Goal: Transaction & Acquisition: Purchase product/service

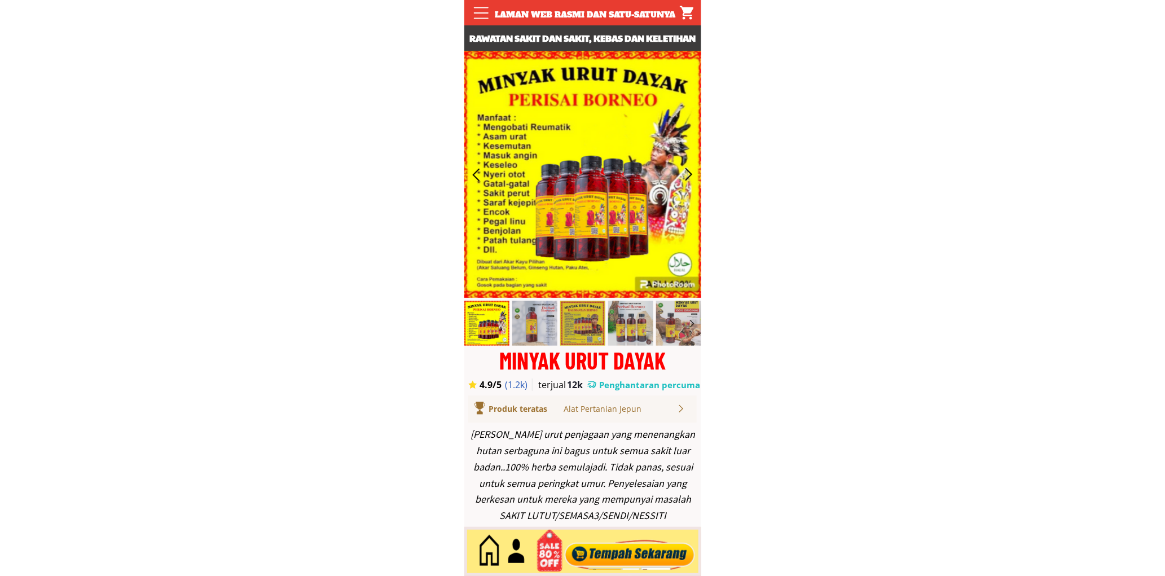
click at [633, 556] on div at bounding box center [630, 551] width 137 height 37
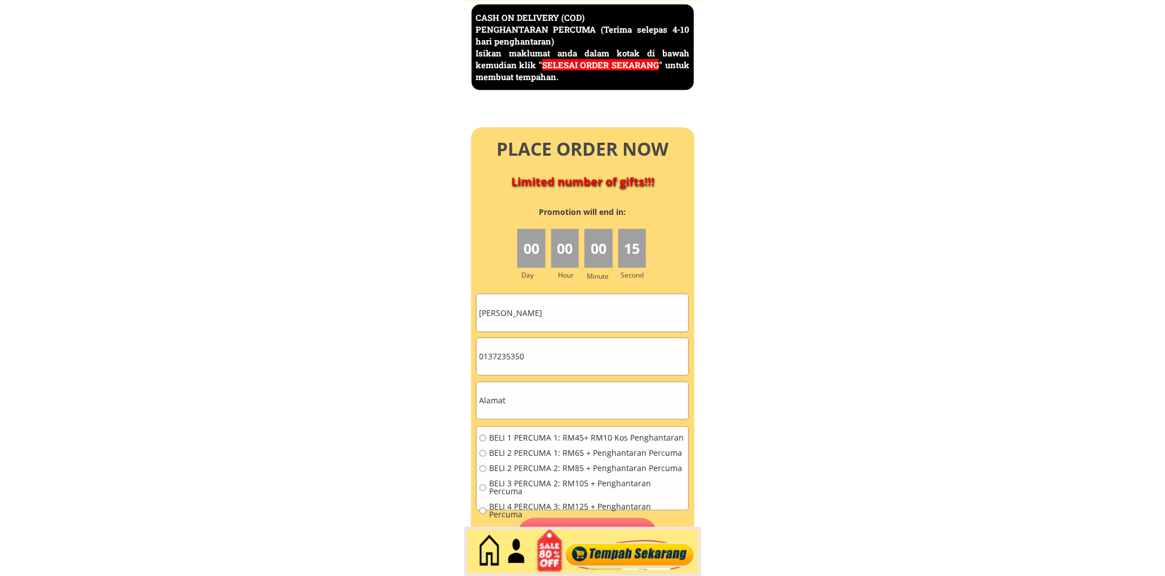
scroll to position [4896, 0]
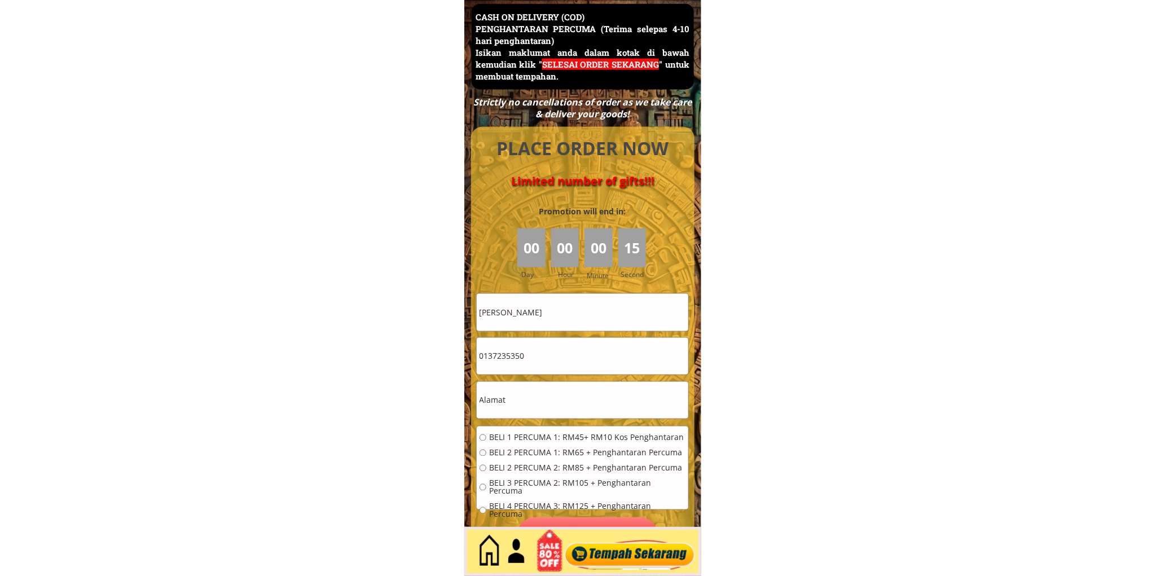
click at [567, 370] on input "0137235350" at bounding box center [583, 356] width 212 height 37
paste input "65971363"
type input "0165971363"
click at [540, 308] on input "Salbiah Yahya" at bounding box center [583, 312] width 212 height 37
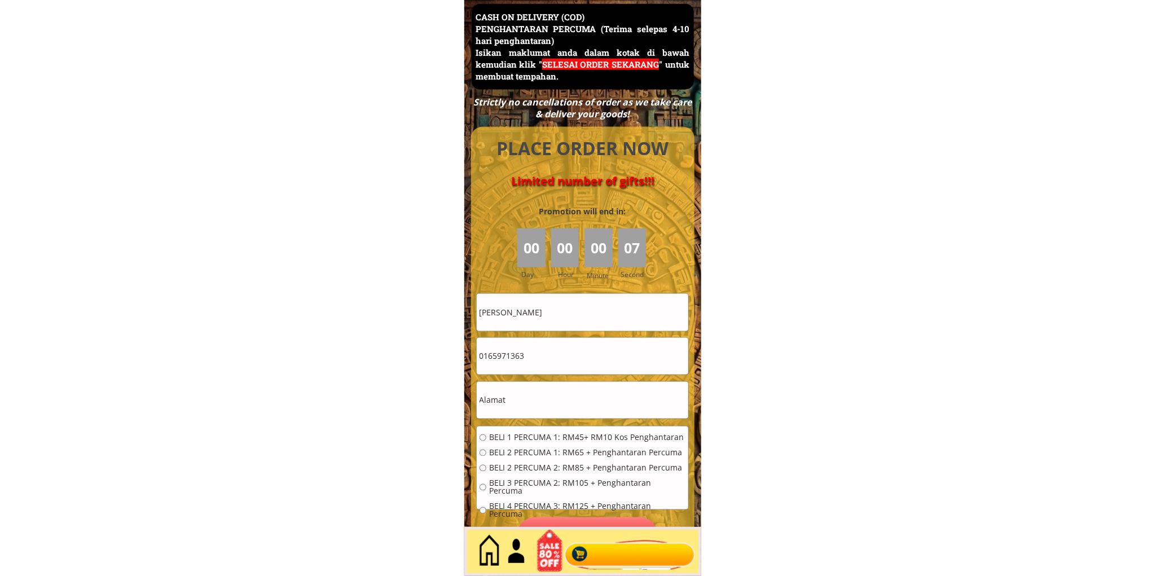
click at [540, 308] on input "Salbiah Yahya" at bounding box center [583, 312] width 212 height 37
drag, startPoint x: 540, startPoint y: 308, endPoint x: 550, endPoint y: 303, distance: 11.4
click at [541, 308] on input "Salbiah Yahya" at bounding box center [583, 312] width 212 height 37
paste input "德园门牌37号"
type input "德园门牌37号"
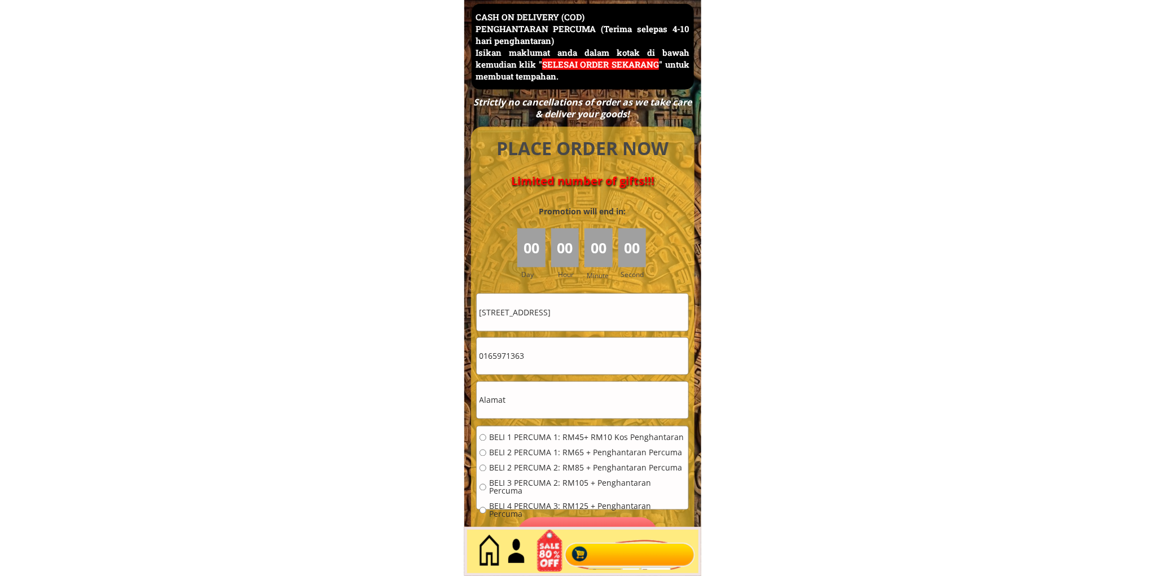
click at [562, 299] on input "德园门牌37号" at bounding box center [583, 312] width 212 height 37
click at [536, 401] on input "text" at bounding box center [583, 400] width 212 height 37
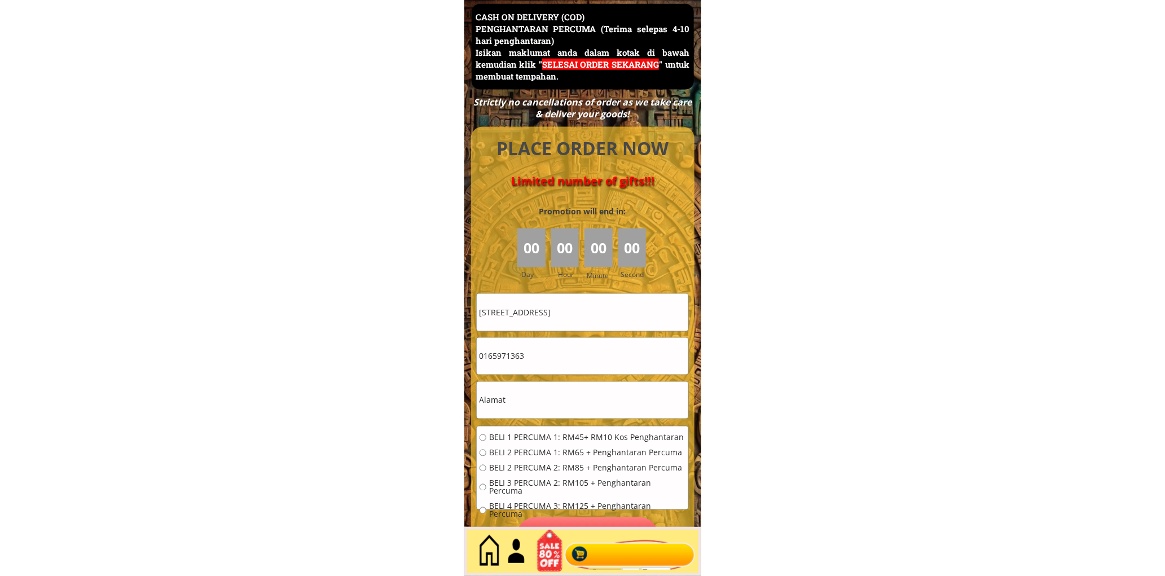
click at [536, 401] on input "text" at bounding box center [583, 400] width 212 height 37
drag, startPoint x: 561, startPoint y: 315, endPoint x: 482, endPoint y: 356, distance: 88.8
drag, startPoint x: 552, startPoint y: 399, endPoint x: 478, endPoint y: 420, distance: 77.0
click at [478, 420] on form "BELI 1 PERCUMA 1: RM45+ RM10 Kos Penghantaran BELI 2 PERCUMA 1: RM65 + Penghant…" at bounding box center [582, 424] width 213 height 262
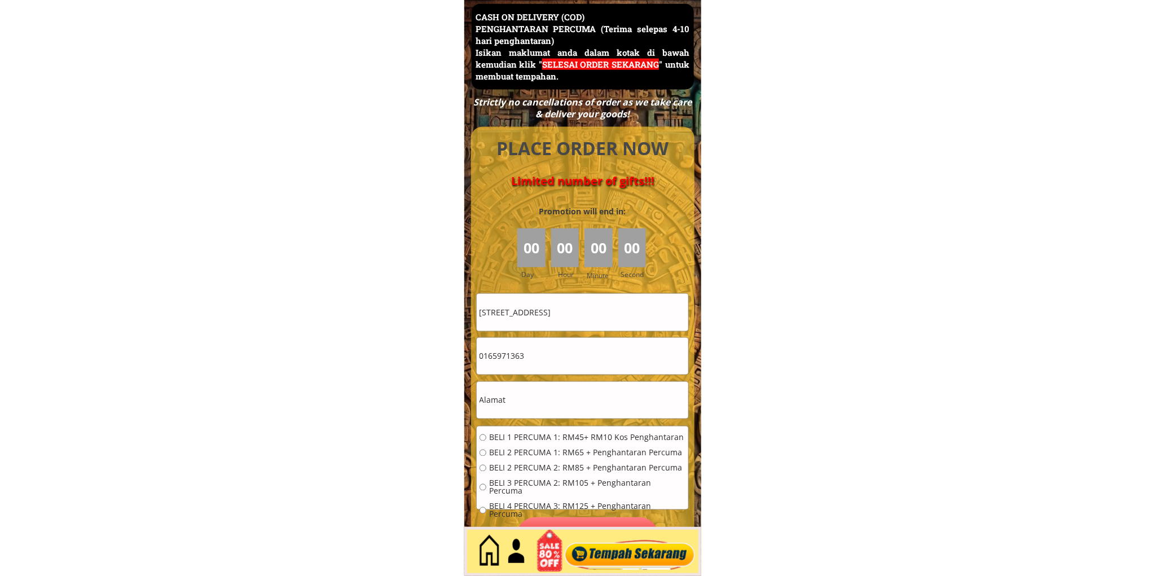
paste input "德园门牌37号"
type input "德园门牌37号"
click at [578, 323] on input "德园门牌37号" at bounding box center [583, 312] width 212 height 37
click at [579, 323] on input "德园门牌37号" at bounding box center [583, 312] width 212 height 37
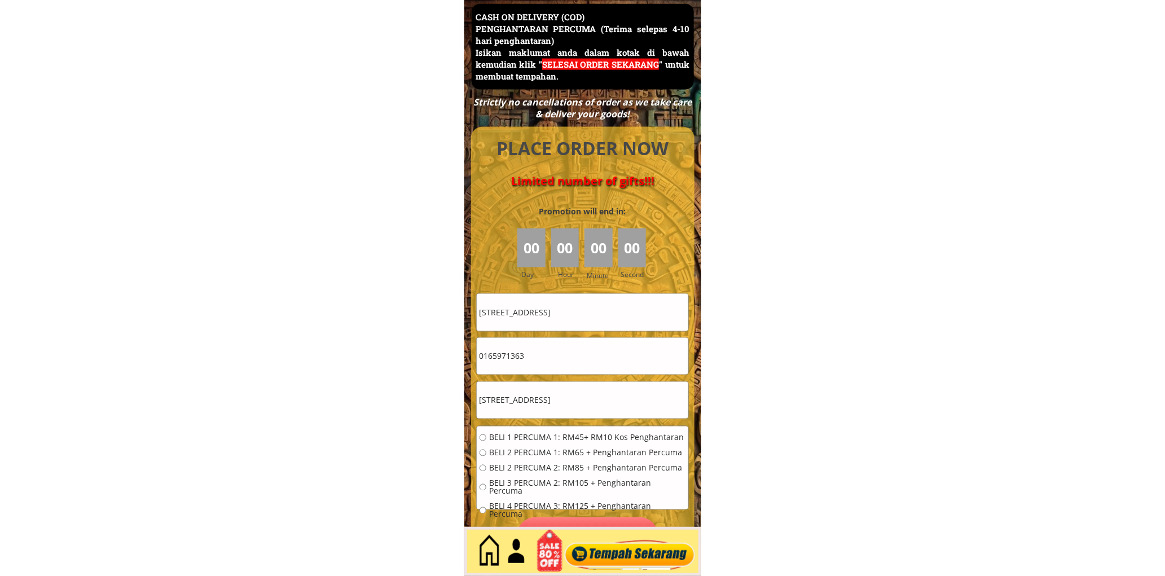
paste input "CHEW"
type input "CHEW"
click at [505, 449] on span "BELI 2 PERCUMA 1: RM65 + Penghantaran Percuma" at bounding box center [587, 453] width 196 height 8
radio input "true"
click at [507, 438] on span "BELI 1 PERCUMA 1: RM45+ RM10 Kos Penghantaran" at bounding box center [587, 438] width 196 height 8
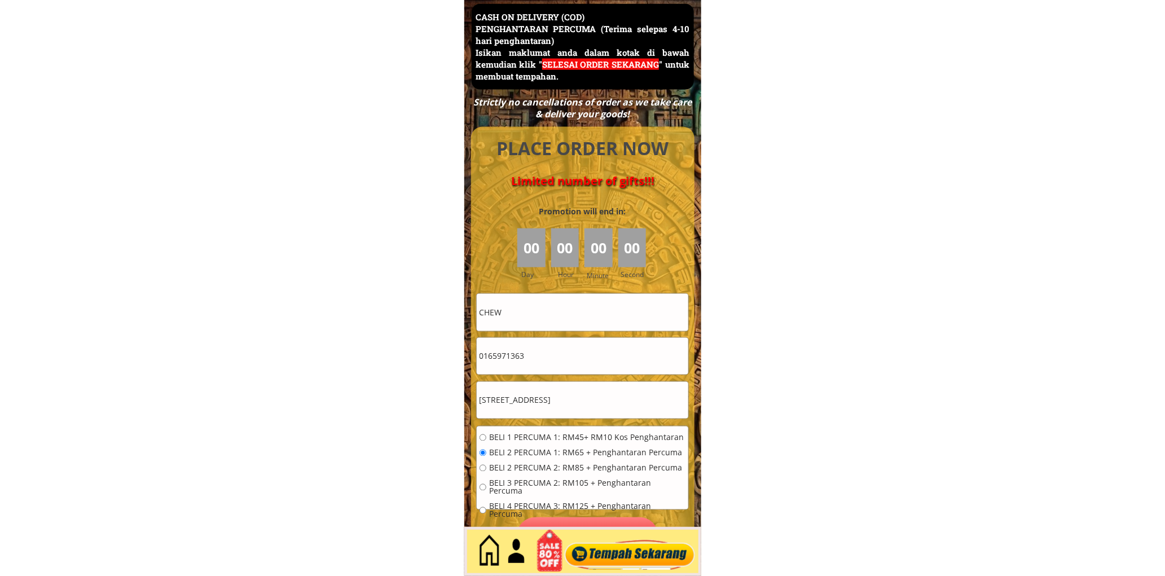
radio input "true"
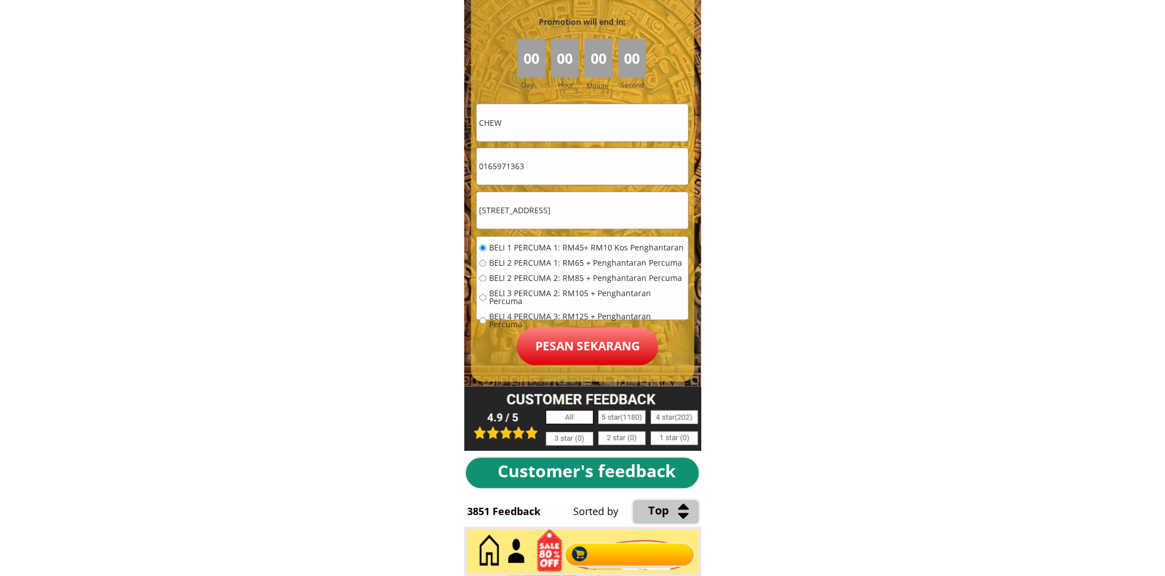
scroll to position [5105, 0]
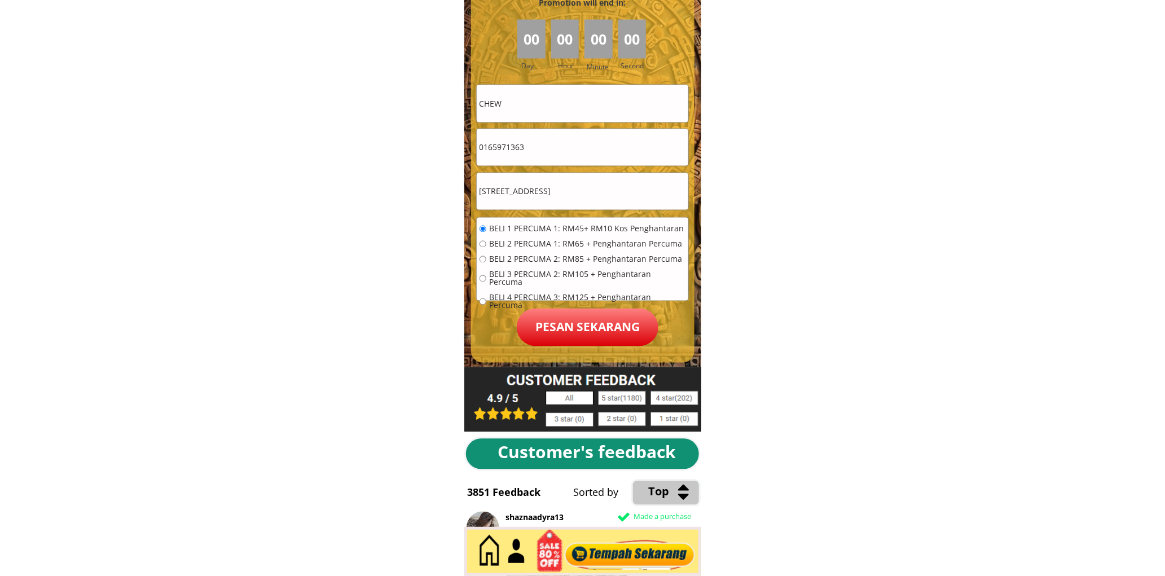
click at [583, 319] on p "Pesan sekarang" at bounding box center [588, 328] width 142 height 38
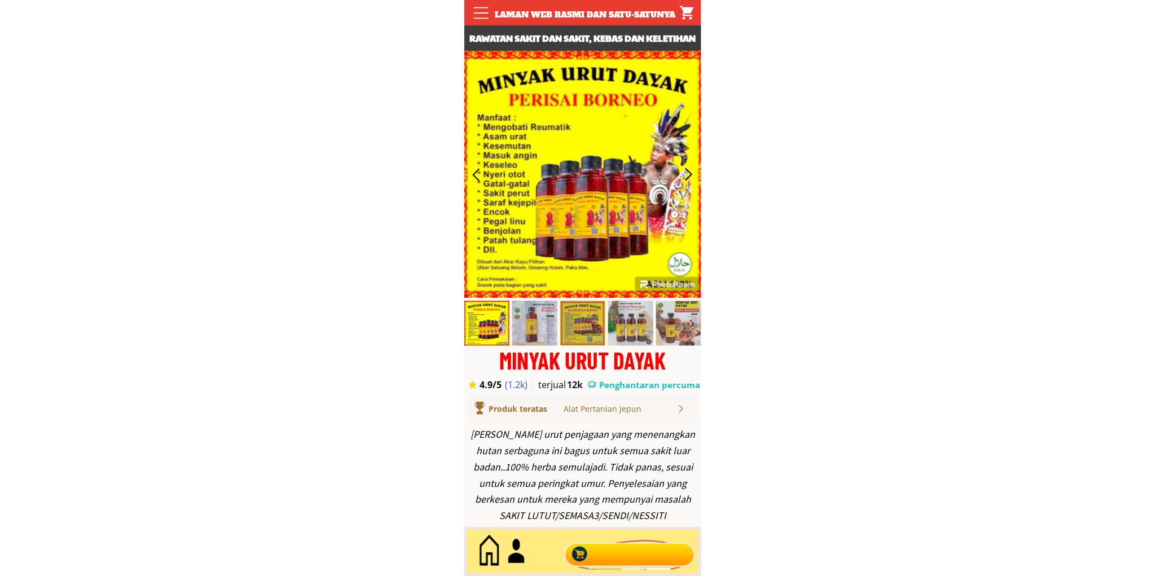
click at [638, 550] on div at bounding box center [630, 551] width 137 height 37
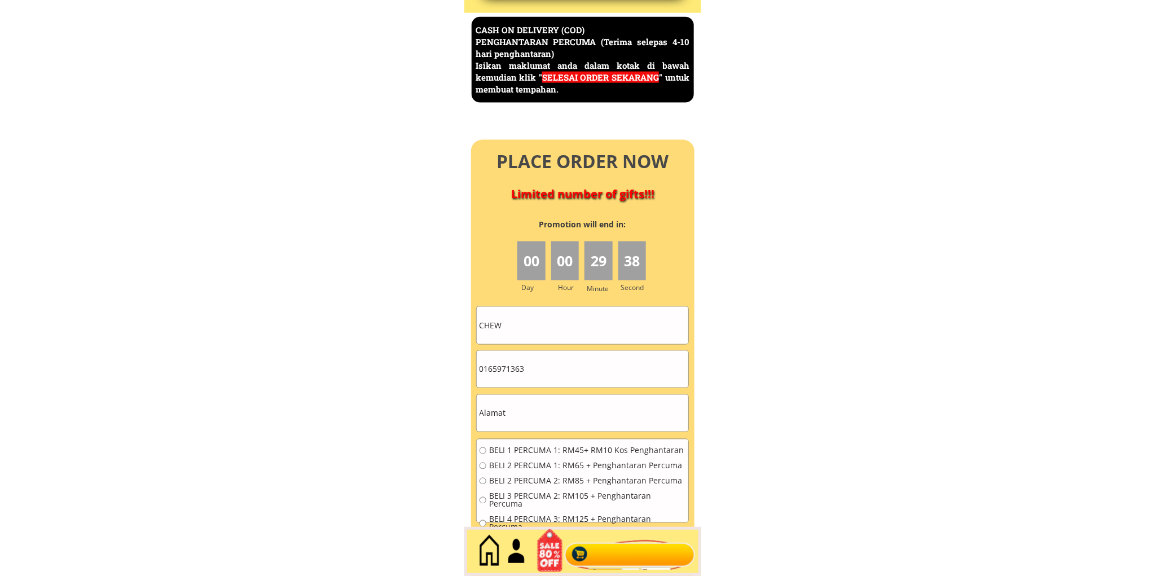
scroll to position [4896, 0]
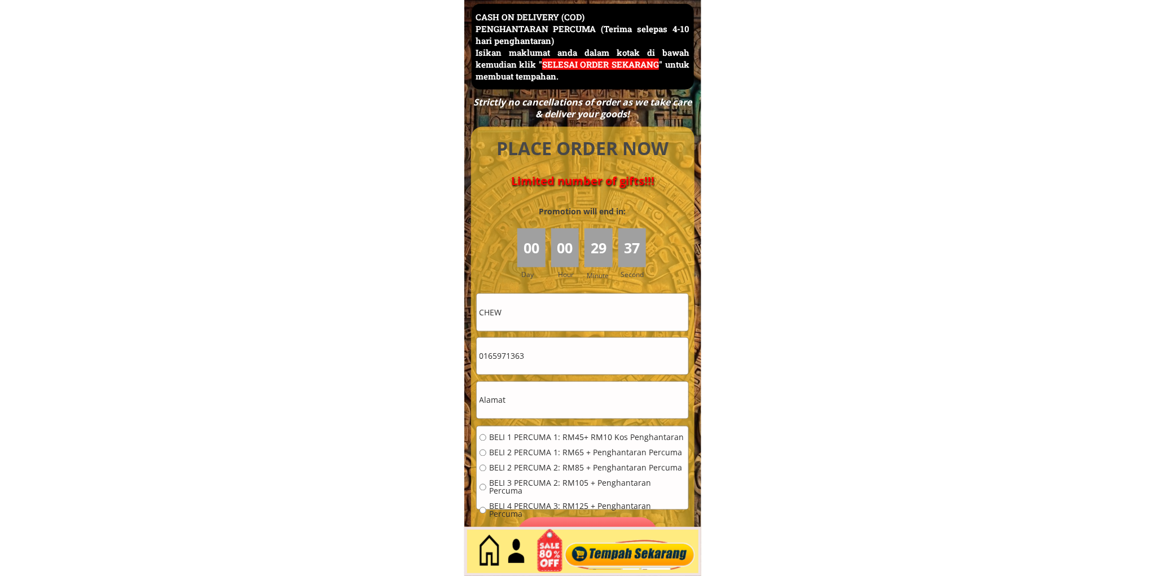
click at [610, 309] on input "CHEW" at bounding box center [583, 312] width 212 height 37
paste input "[PERSON_NAME]"
type input "[PERSON_NAME]"
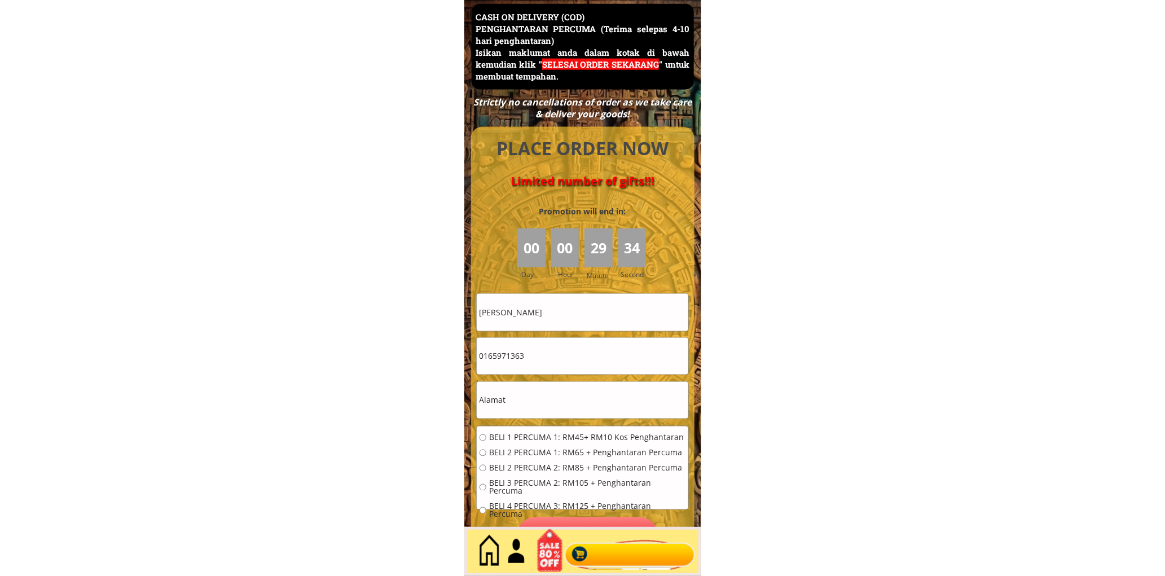
click at [567, 349] on input "0165971363" at bounding box center [583, 356] width 212 height 37
click at [567, 348] on input "0165971363" at bounding box center [583, 356] width 212 height 37
paste input "35407475"
type input "0135407475"
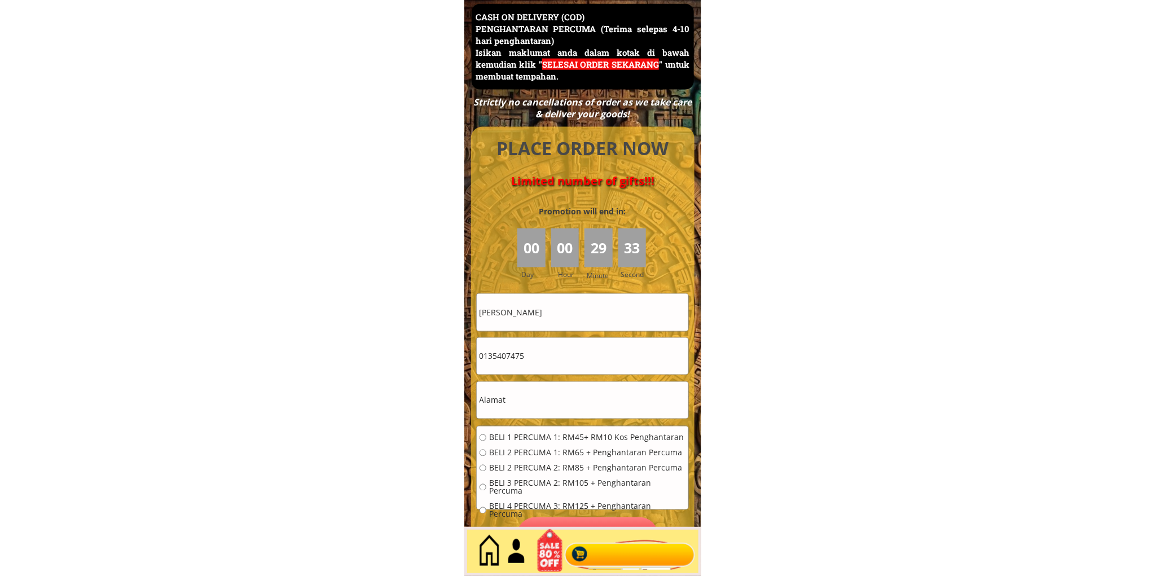
click at [532, 414] on input "text" at bounding box center [583, 400] width 212 height 37
click at [532, 413] on input "text" at bounding box center [583, 400] width 212 height 37
type input "ltol3"
click at [502, 434] on span "BELI 1 PERCUMA 1: RM45+ RM10 Kos Penghantaran" at bounding box center [587, 438] width 196 height 8
radio input "true"
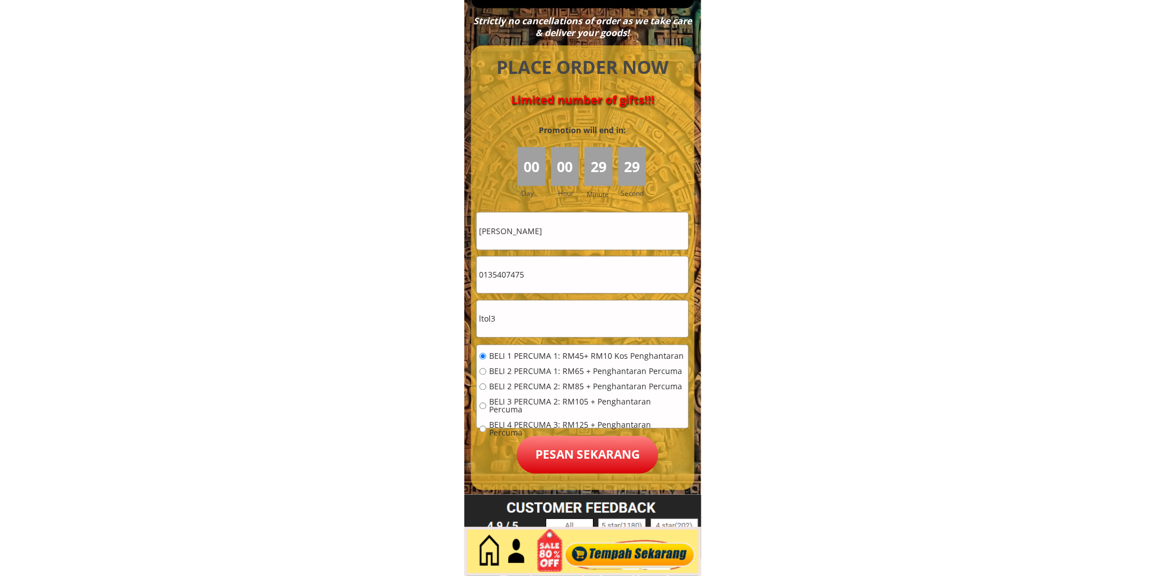
scroll to position [5001, 0]
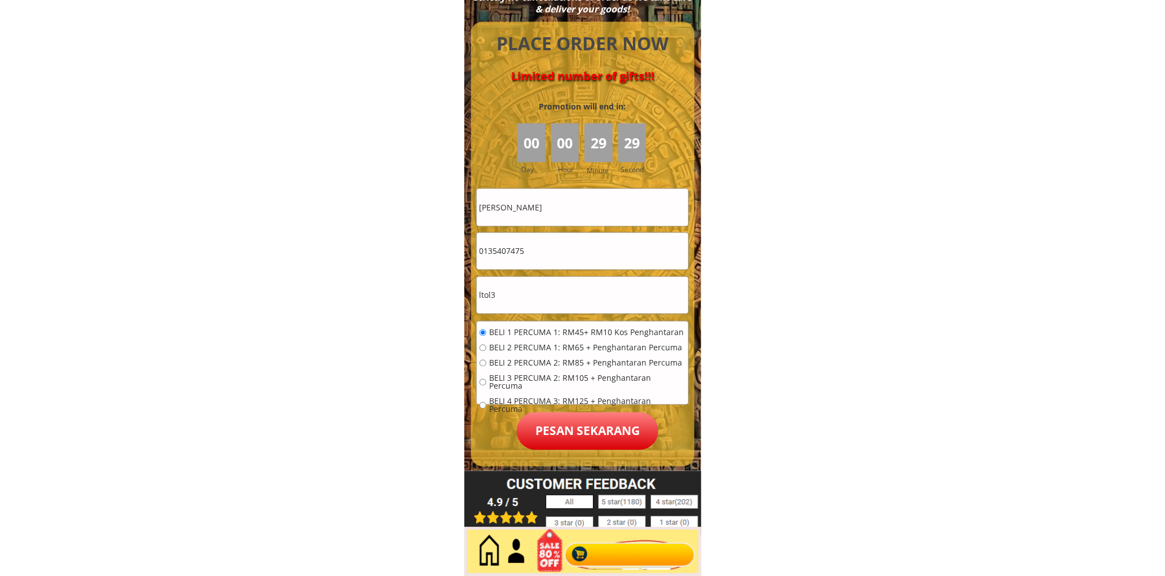
click at [578, 436] on p "Pesan sekarang" at bounding box center [588, 432] width 142 height 38
